Goal: Transaction & Acquisition: Obtain resource

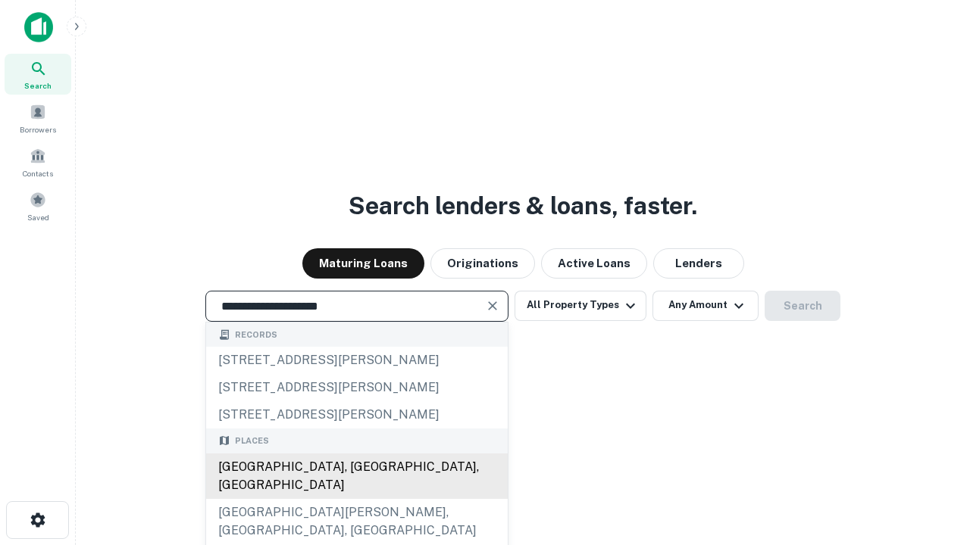
click at [356, 499] on div "[GEOGRAPHIC_DATA], [GEOGRAPHIC_DATA], [GEOGRAPHIC_DATA]" at bounding box center [356, 476] width 301 height 45
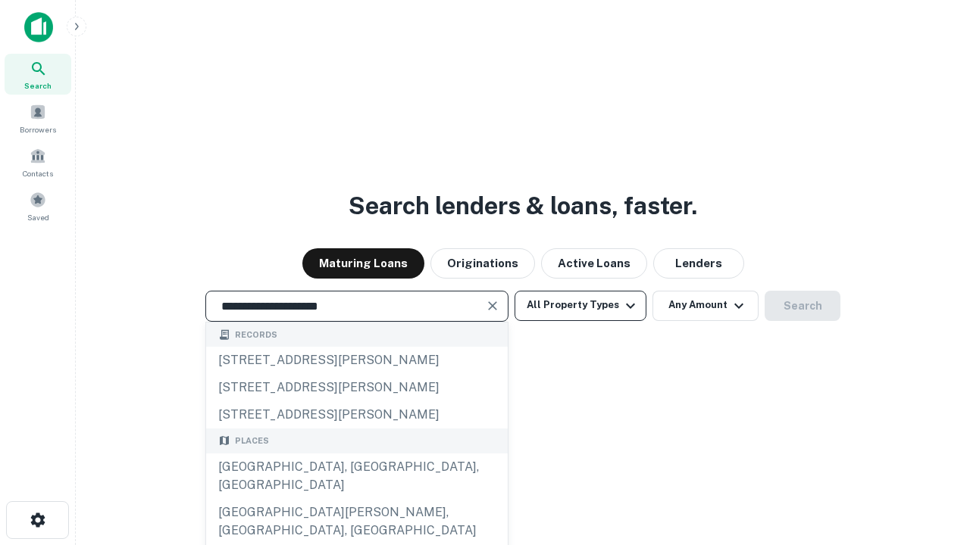
click at [580, 305] on button "All Property Types" at bounding box center [580, 306] width 132 height 30
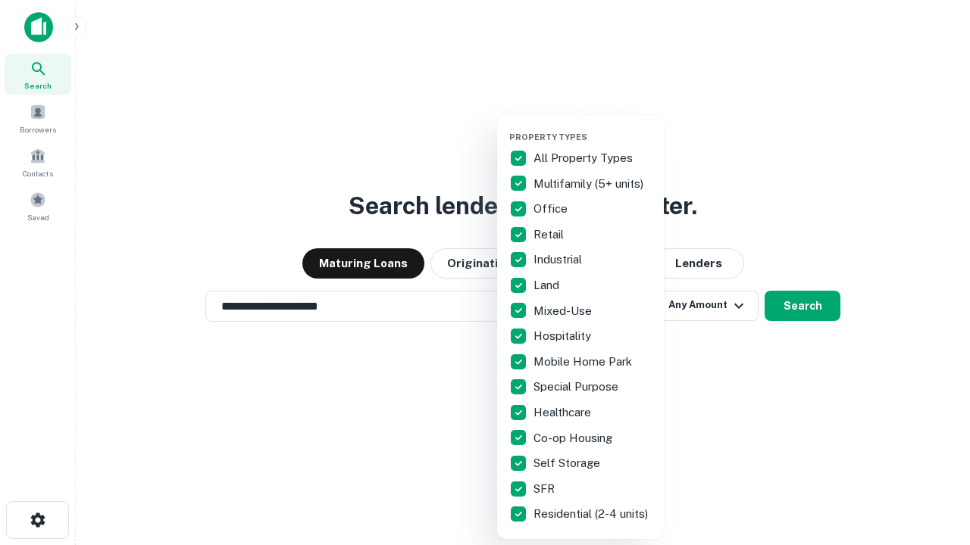
type input "**********"
click at [592, 127] on button "button" at bounding box center [592, 127] width 167 height 1
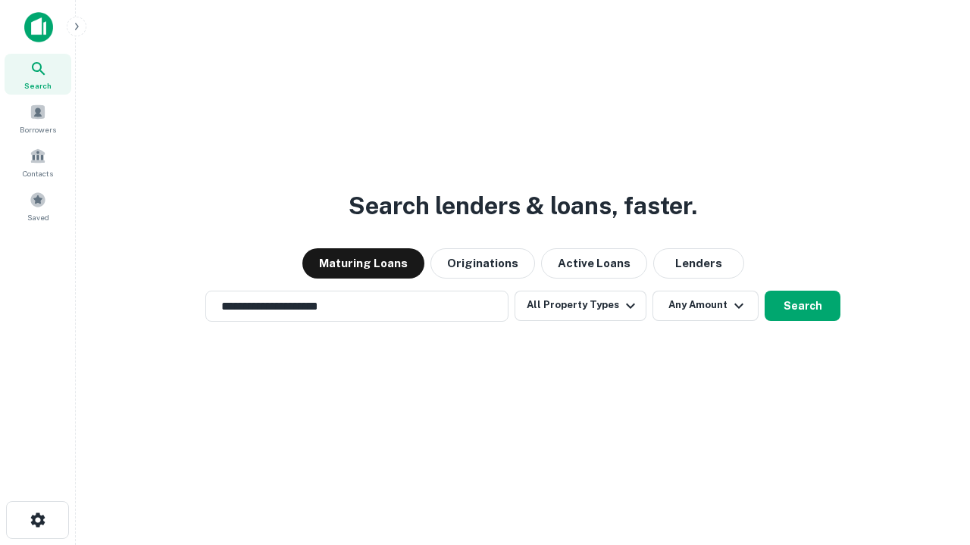
scroll to position [9, 183]
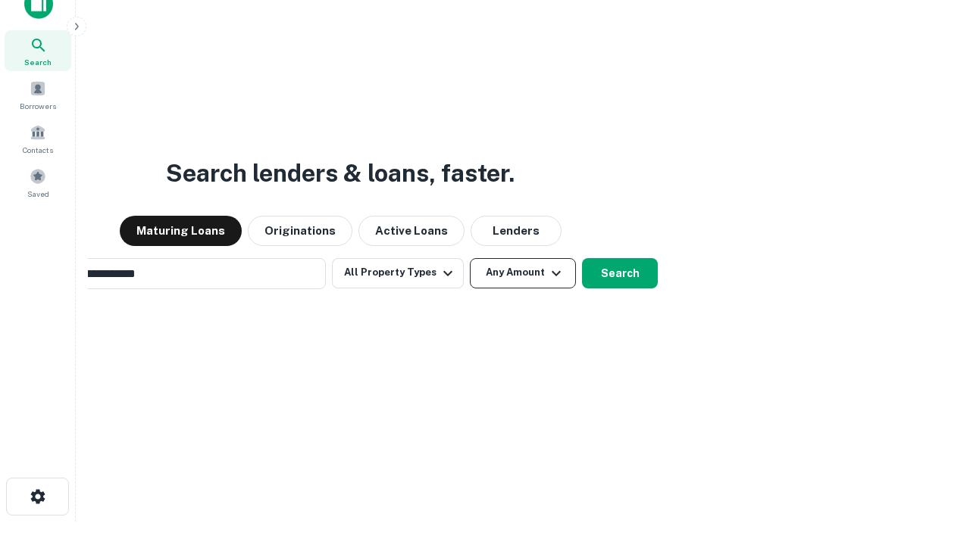
click at [470, 258] on button "Any Amount" at bounding box center [523, 273] width 106 height 30
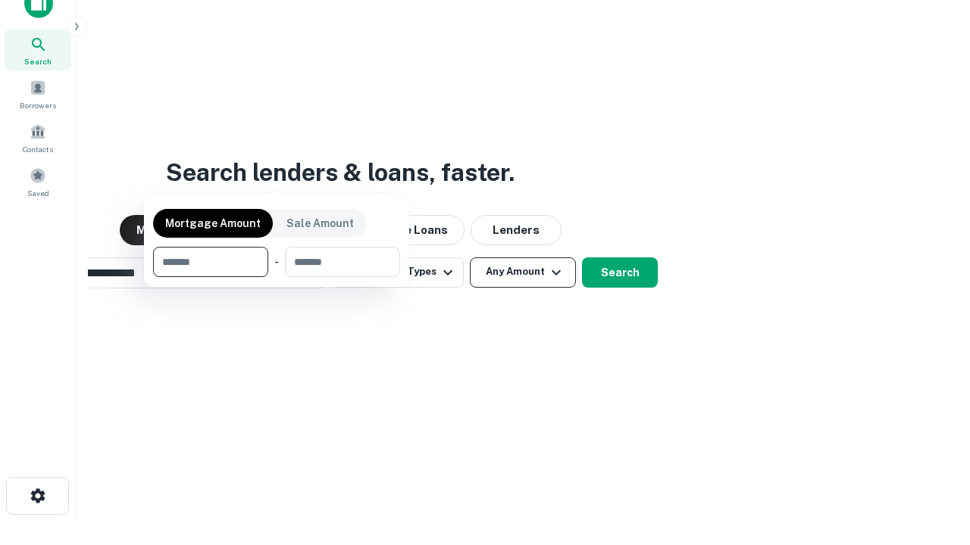
scroll to position [109, 429]
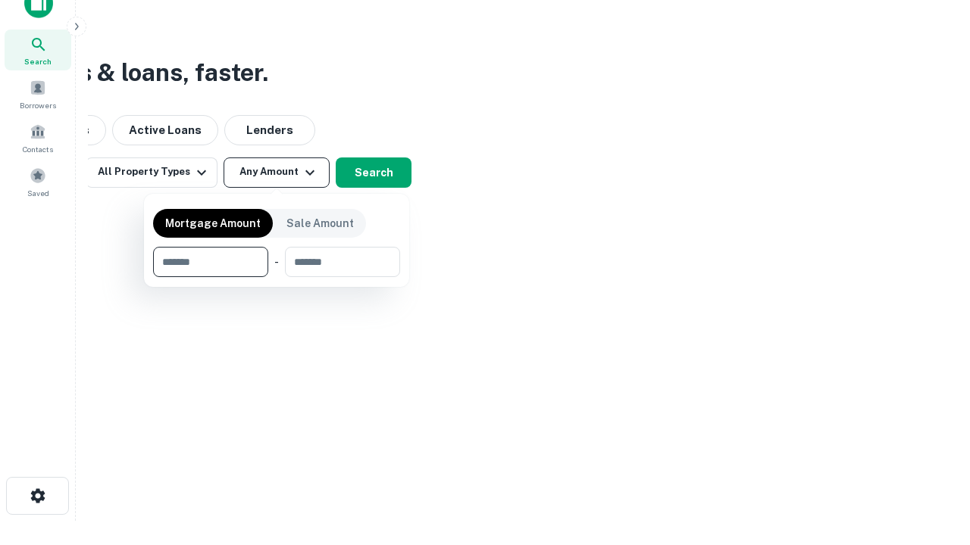
type input "*******"
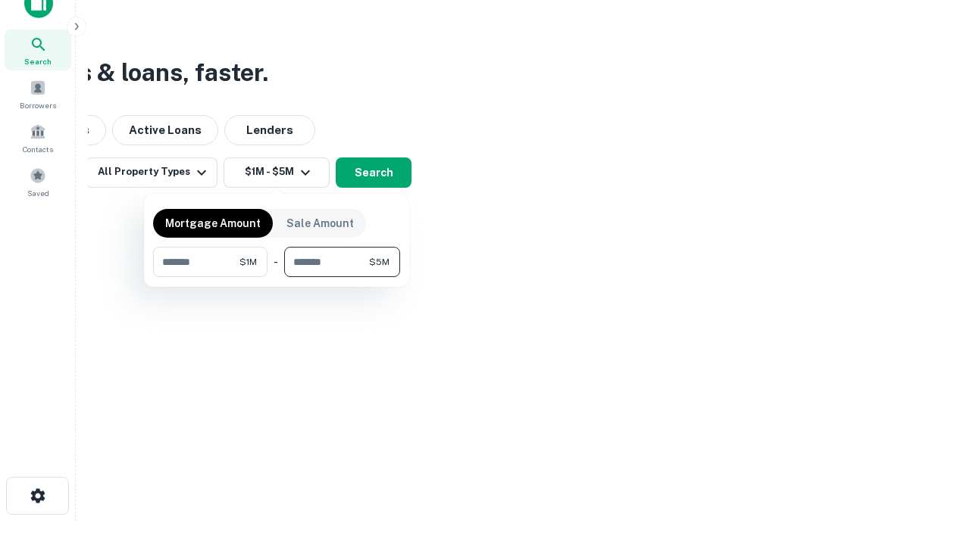
type input "*******"
click at [276, 277] on button "button" at bounding box center [276, 277] width 247 height 1
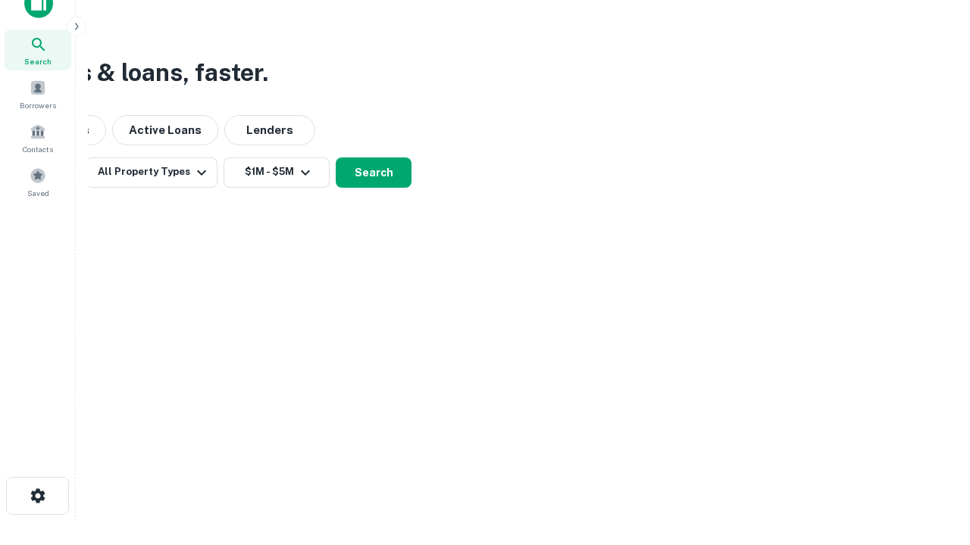
scroll to position [9, 280]
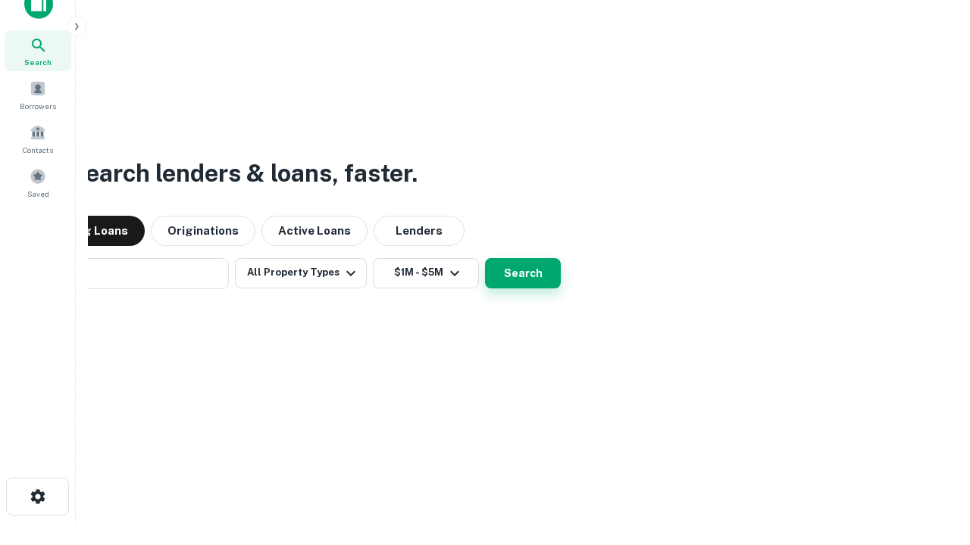
click at [485, 258] on button "Search" at bounding box center [523, 273] width 76 height 30
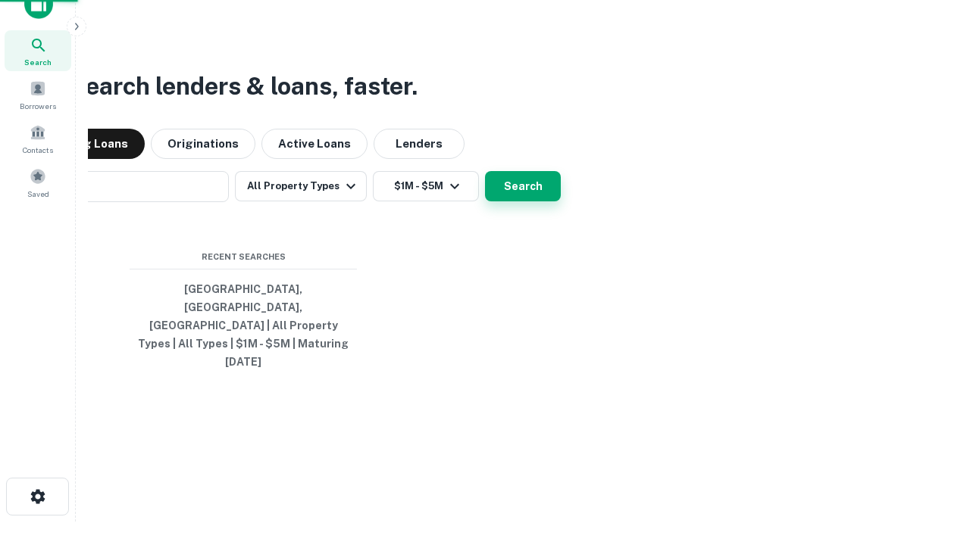
scroll to position [40, 429]
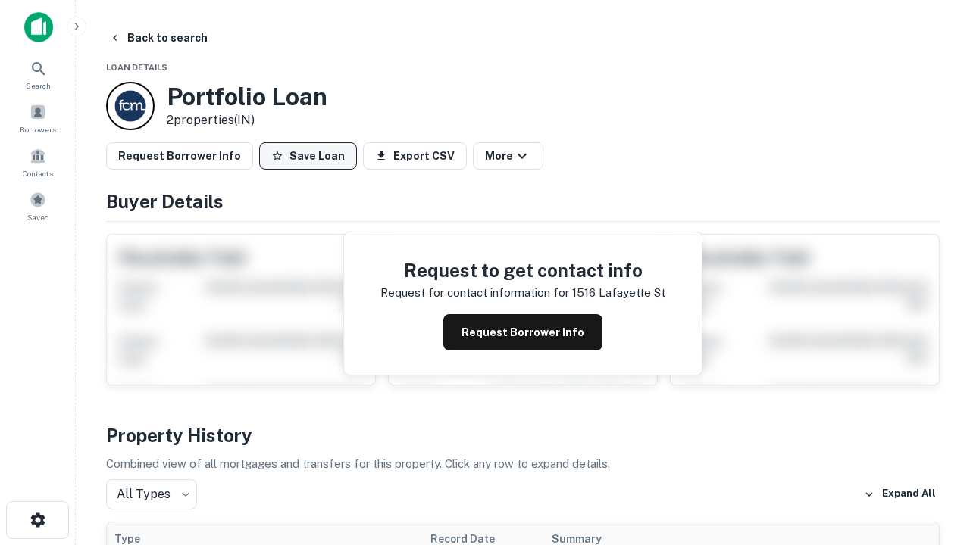
click at [308, 156] on button "Save Loan" at bounding box center [308, 155] width 98 height 27
click at [311, 156] on button "Loan Saved" at bounding box center [311, 155] width 105 height 27
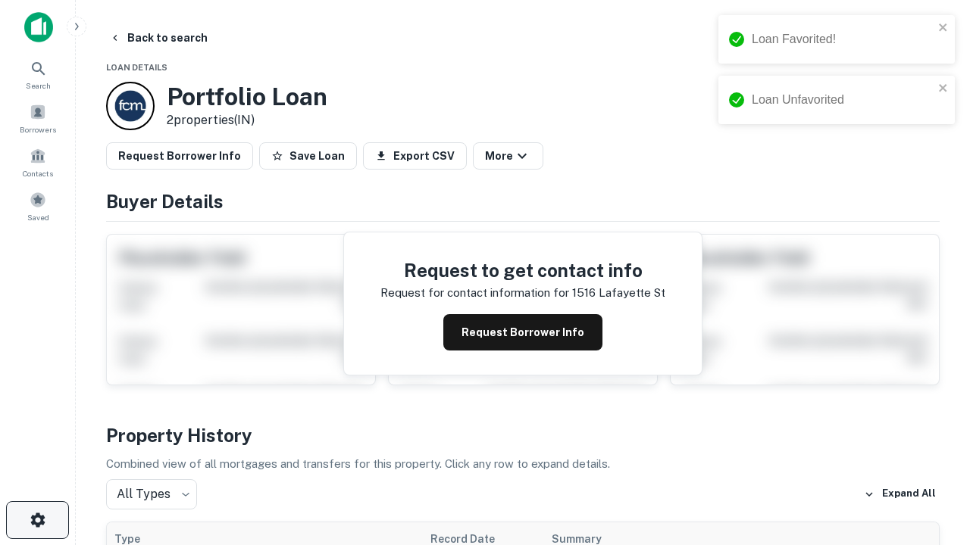
click at [37, 520] on icon "button" at bounding box center [38, 520] width 18 height 18
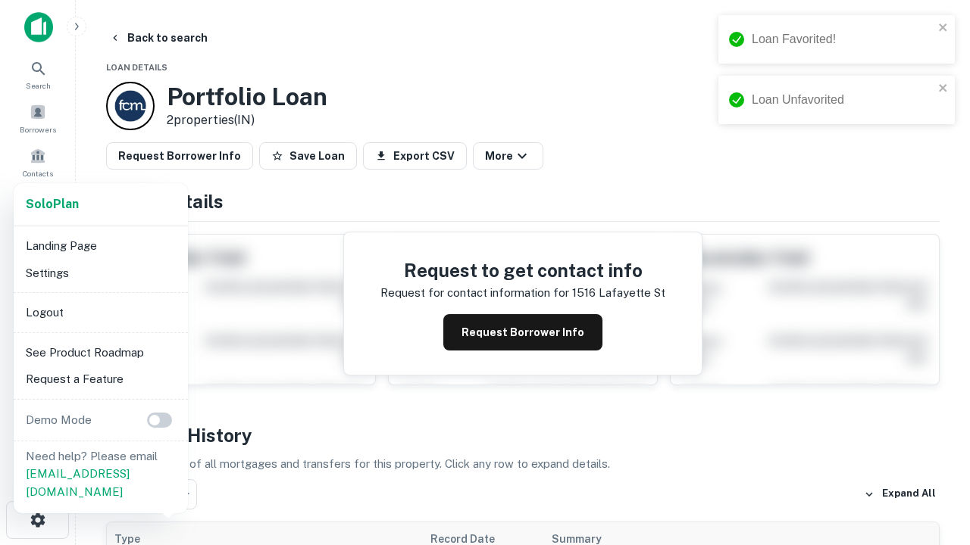
click at [100, 312] on li "Logout" at bounding box center [101, 312] width 162 height 27
